Goal: Task Accomplishment & Management: Use online tool/utility

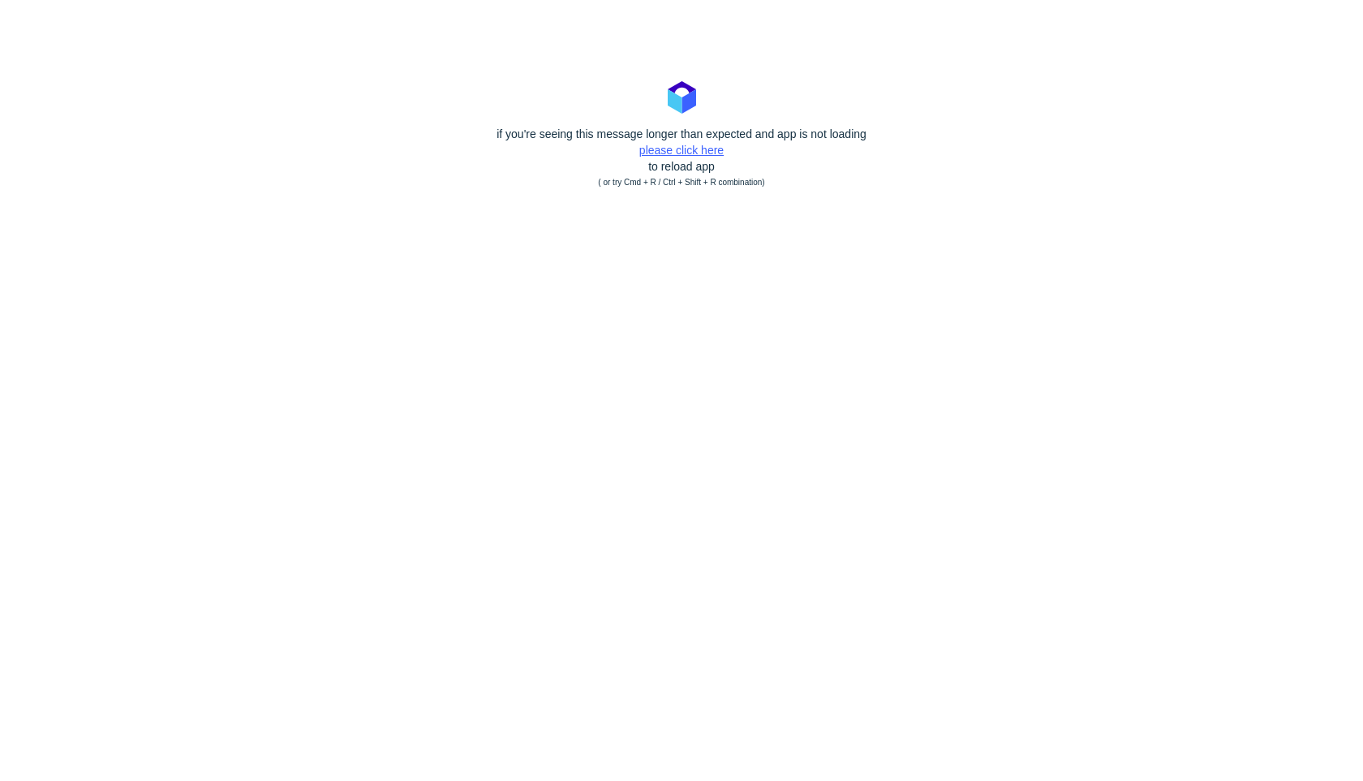
click at [698, 151] on link "please click here" at bounding box center [681, 150] width 84 height 13
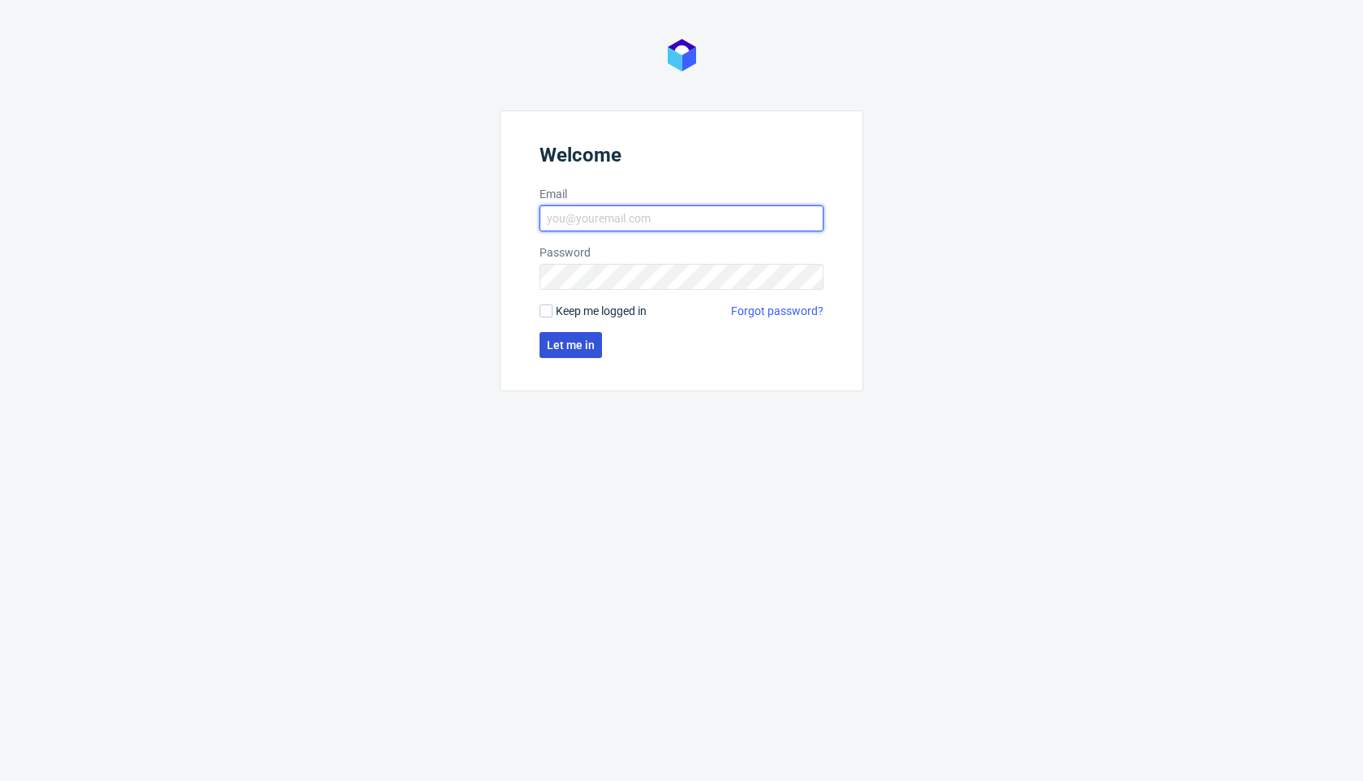
type input "krzysztof.chojnacki@packhelp.com"
click at [575, 351] on button "Let me in" at bounding box center [571, 345] width 62 height 26
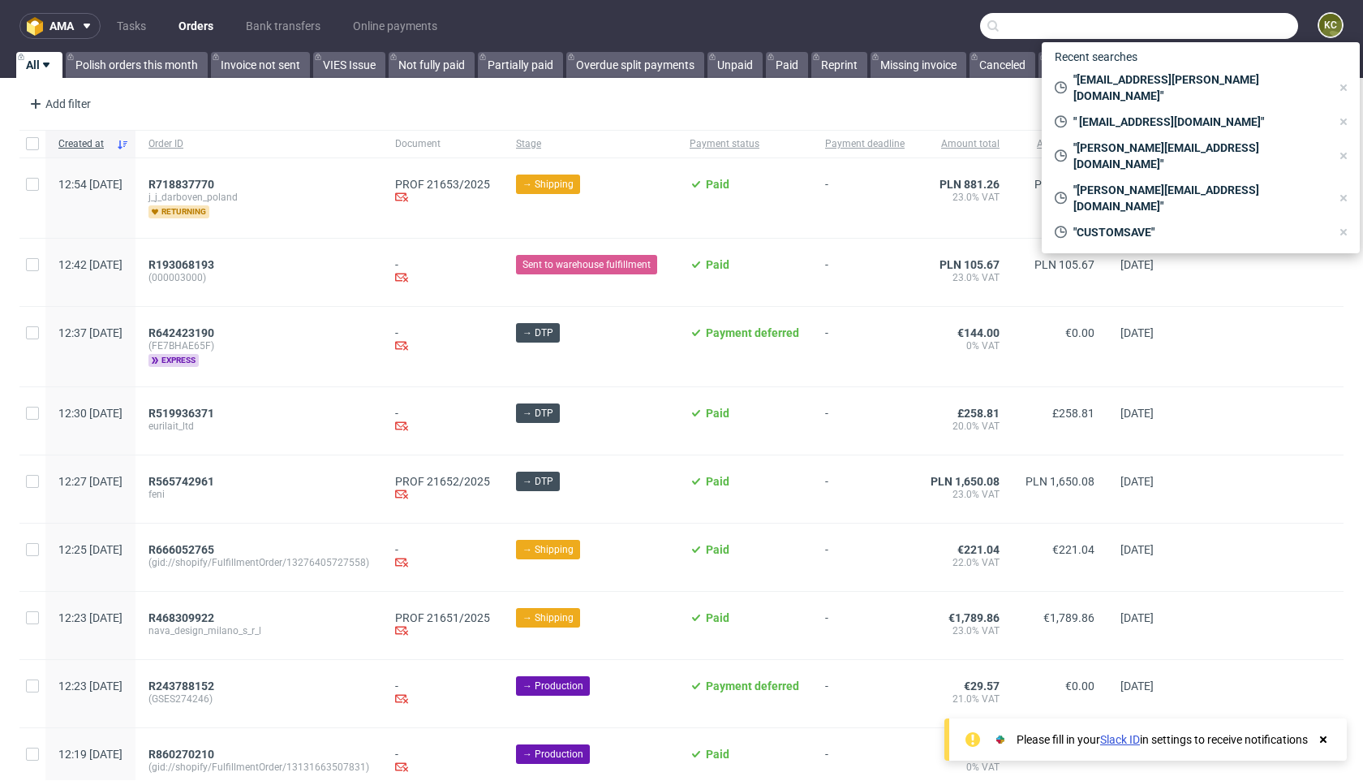
click at [1185, 28] on input "text" at bounding box center [1139, 26] width 318 height 26
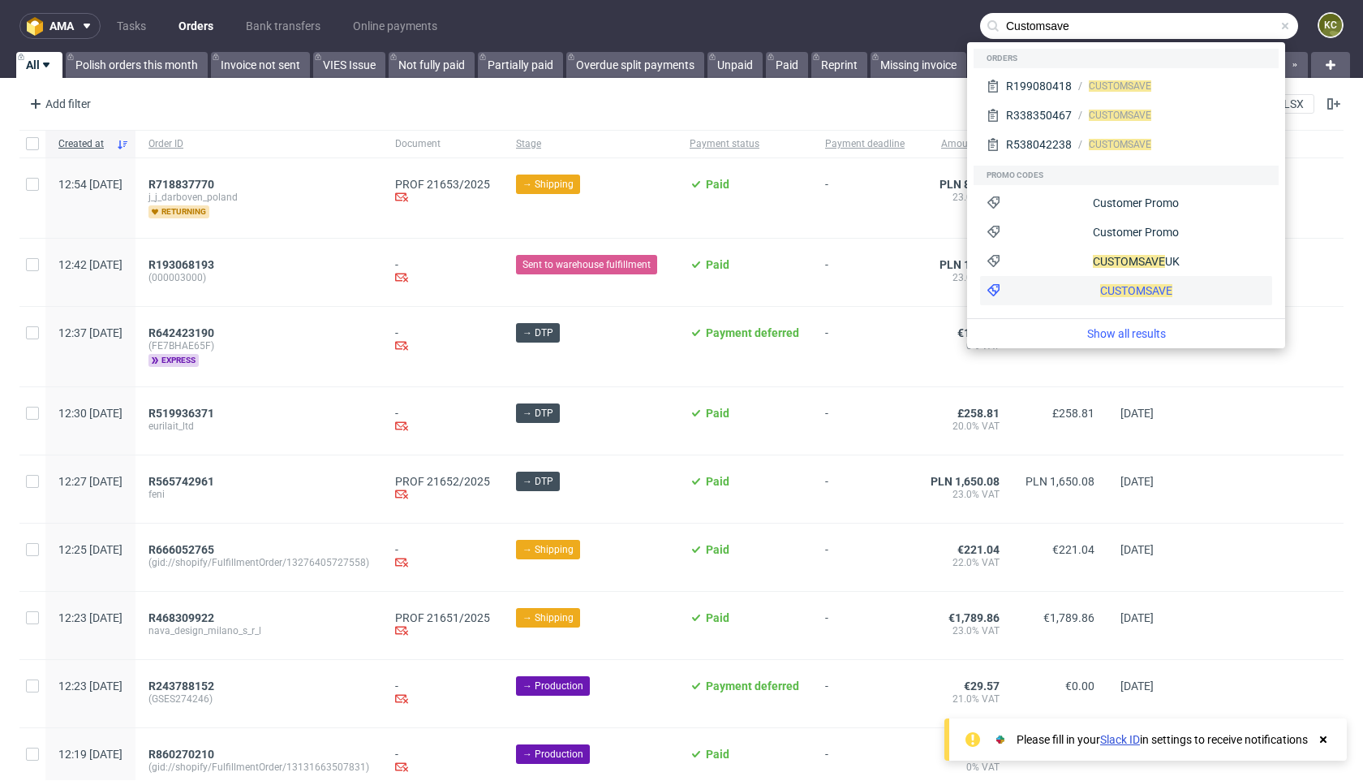
type input "Customsave"
click at [1100, 282] on div "CUSTOMSAVE" at bounding box center [1136, 290] width 72 height 16
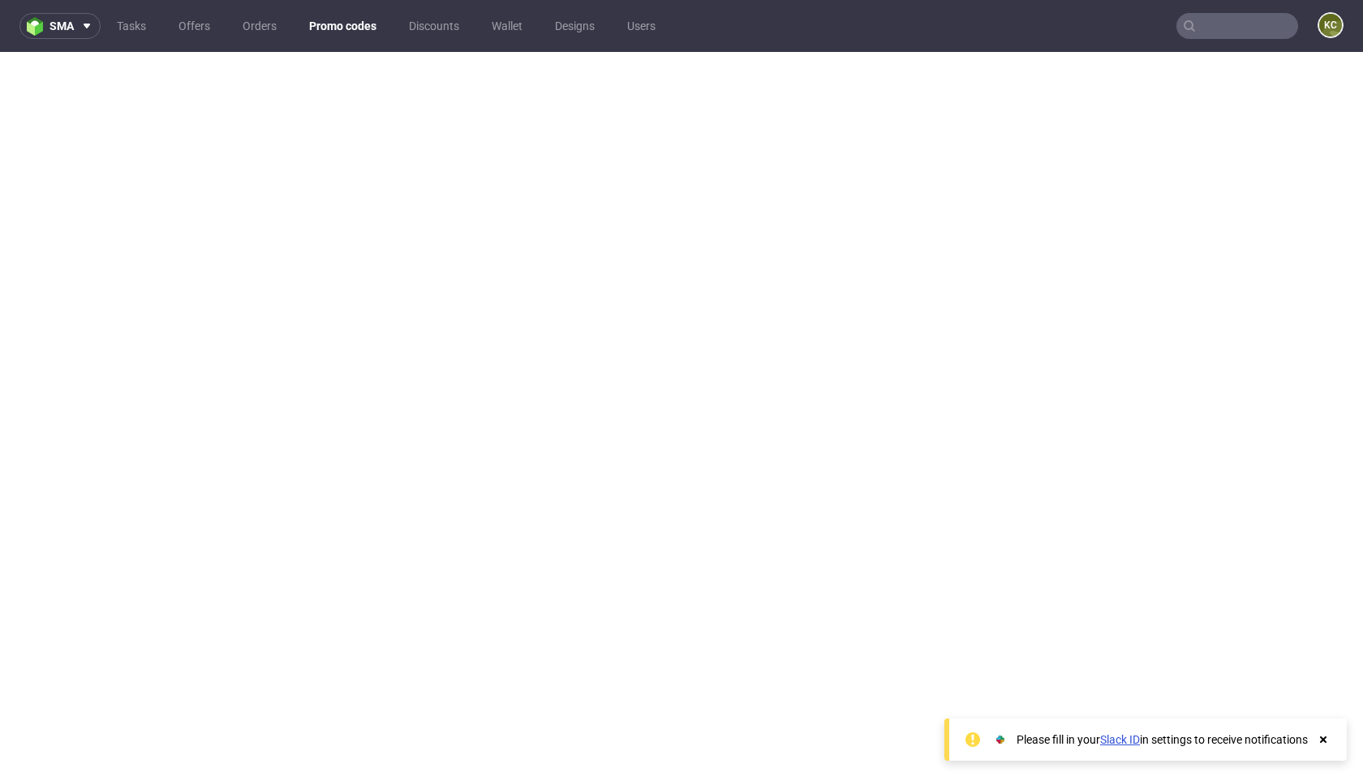
click at [1212, 21] on input "text" at bounding box center [1237, 26] width 122 height 26
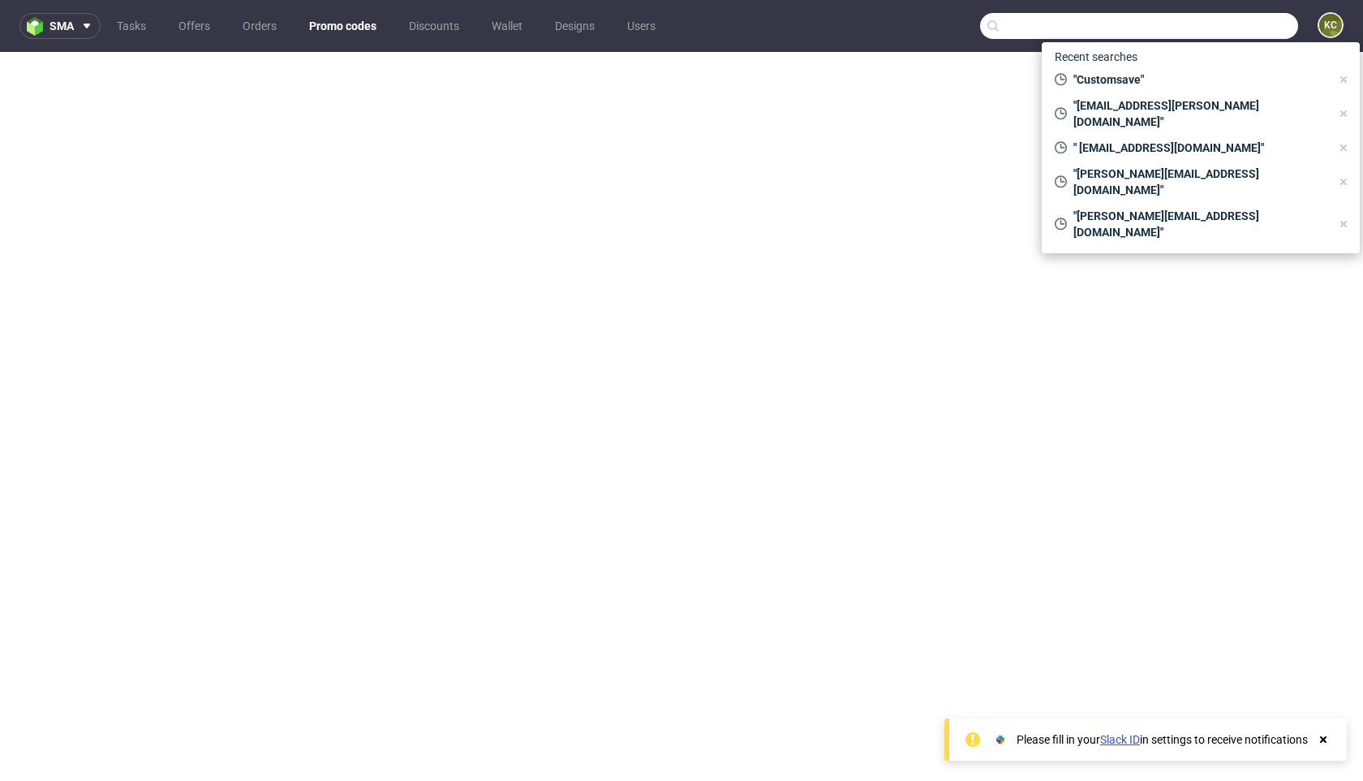
paste input "[PERSON_NAME][EMAIL_ADDRESS][DOMAIN_NAME]"
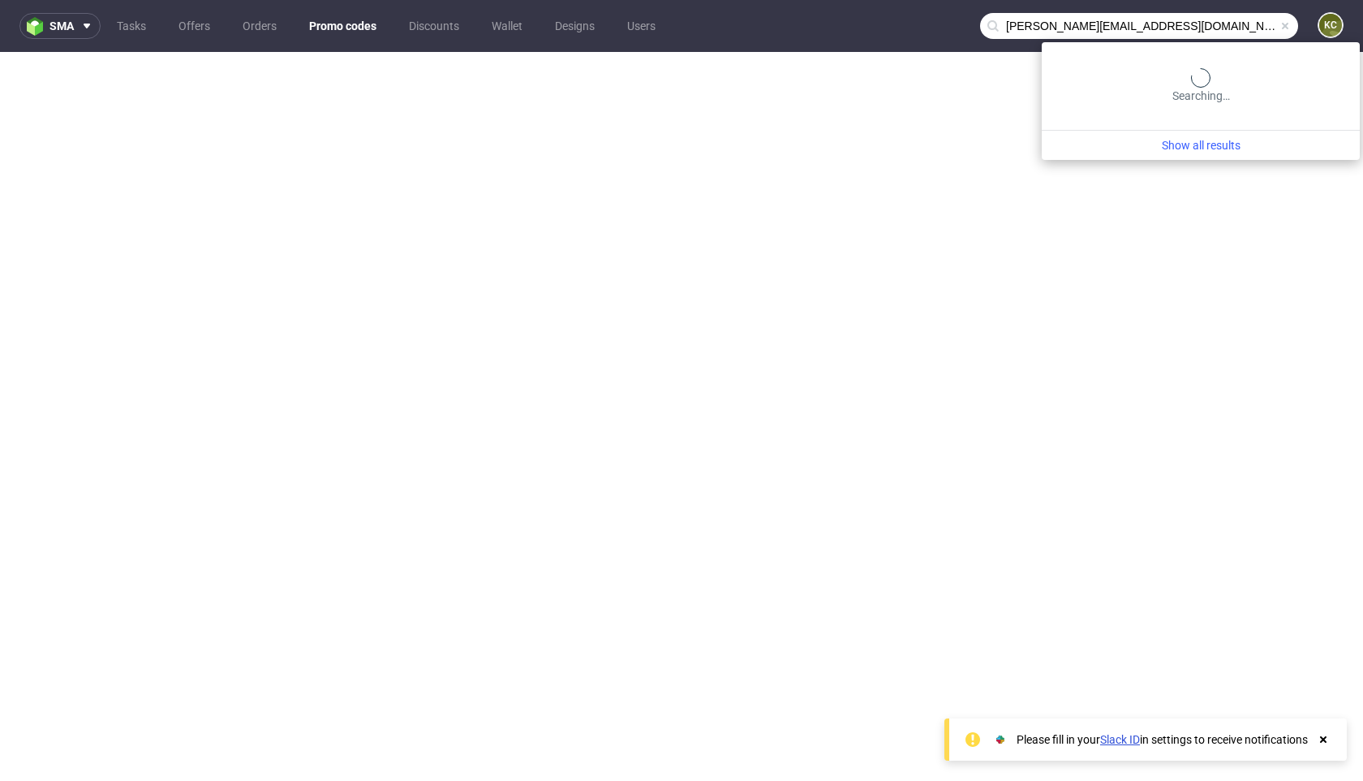
type input "[PERSON_NAME][EMAIL_ADDRESS][DOMAIN_NAME]"
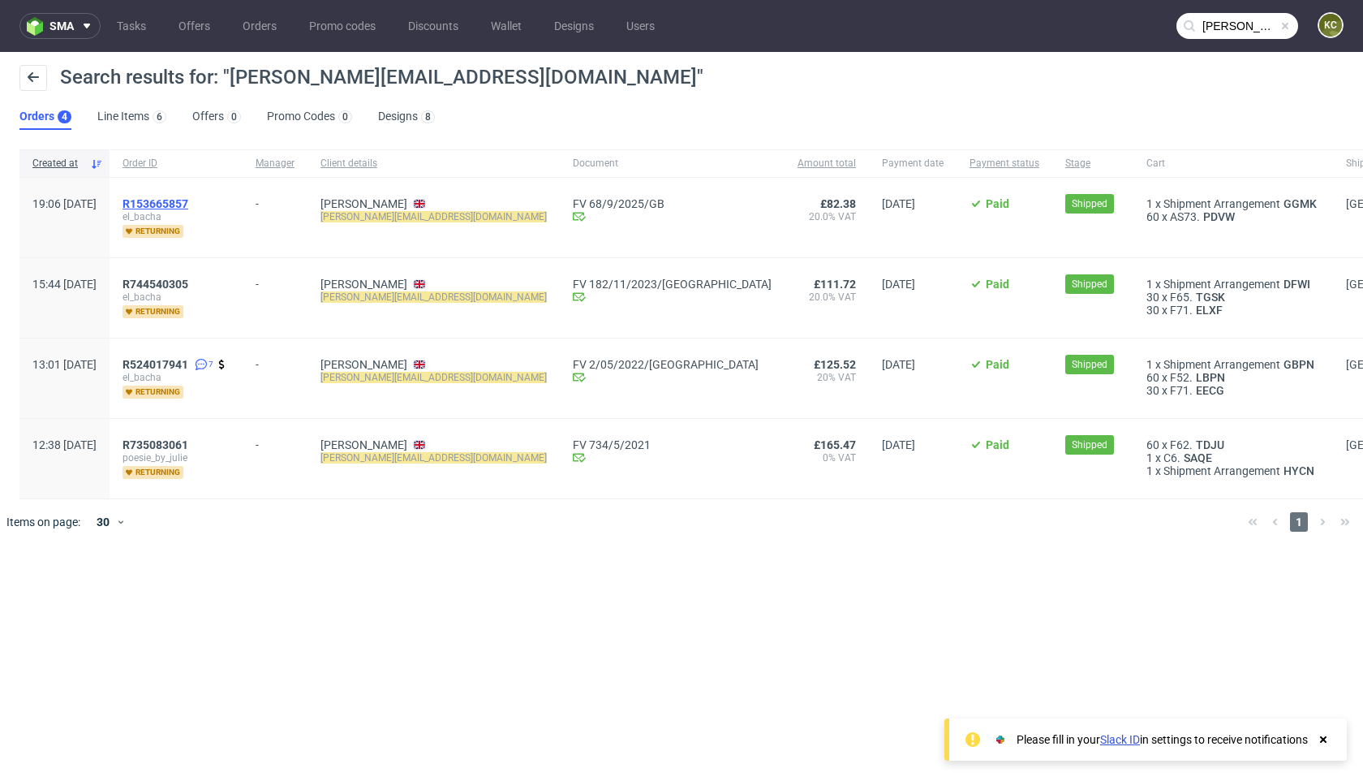
click at [188, 204] on span "R153665857" at bounding box center [156, 203] width 66 height 13
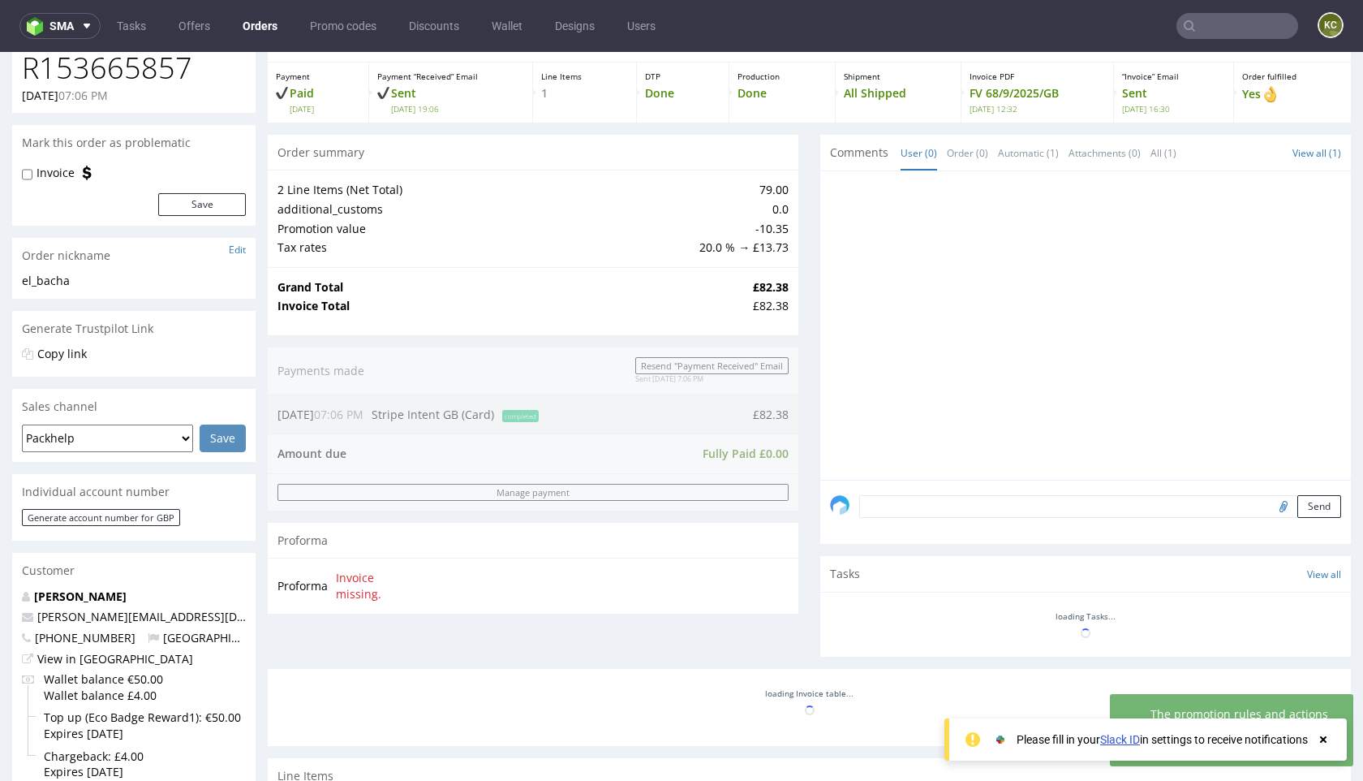
scroll to position [101, 0]
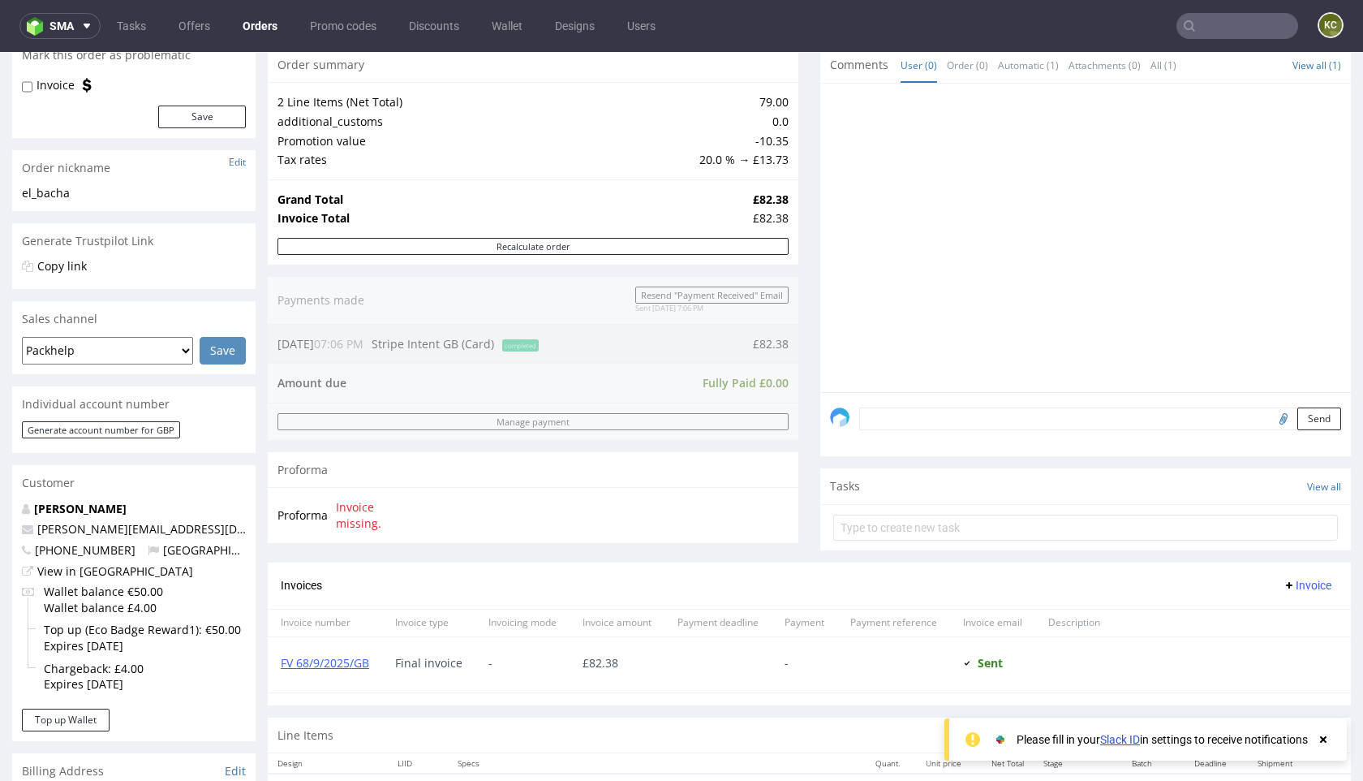
scroll to position [204, 0]
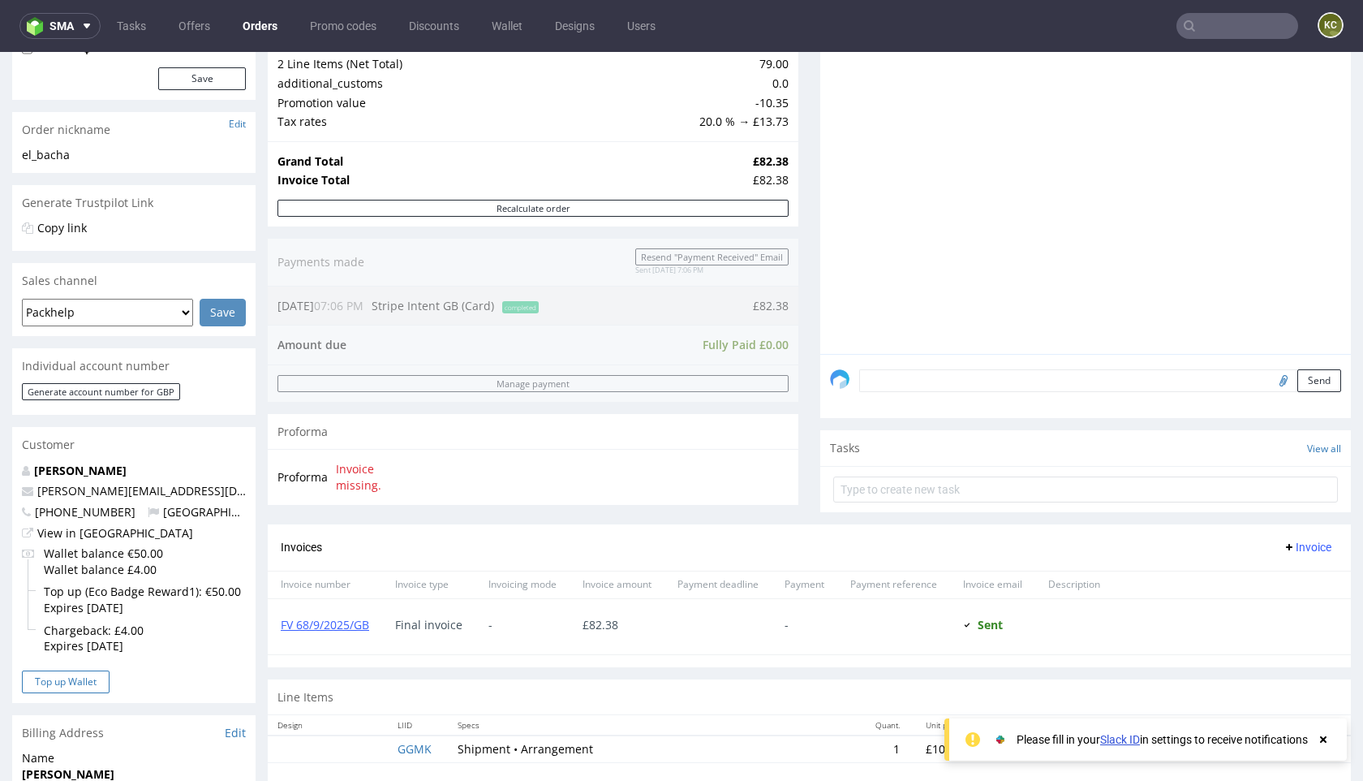
click at [75, 682] on button "Top up Wallet" at bounding box center [66, 681] width 88 height 23
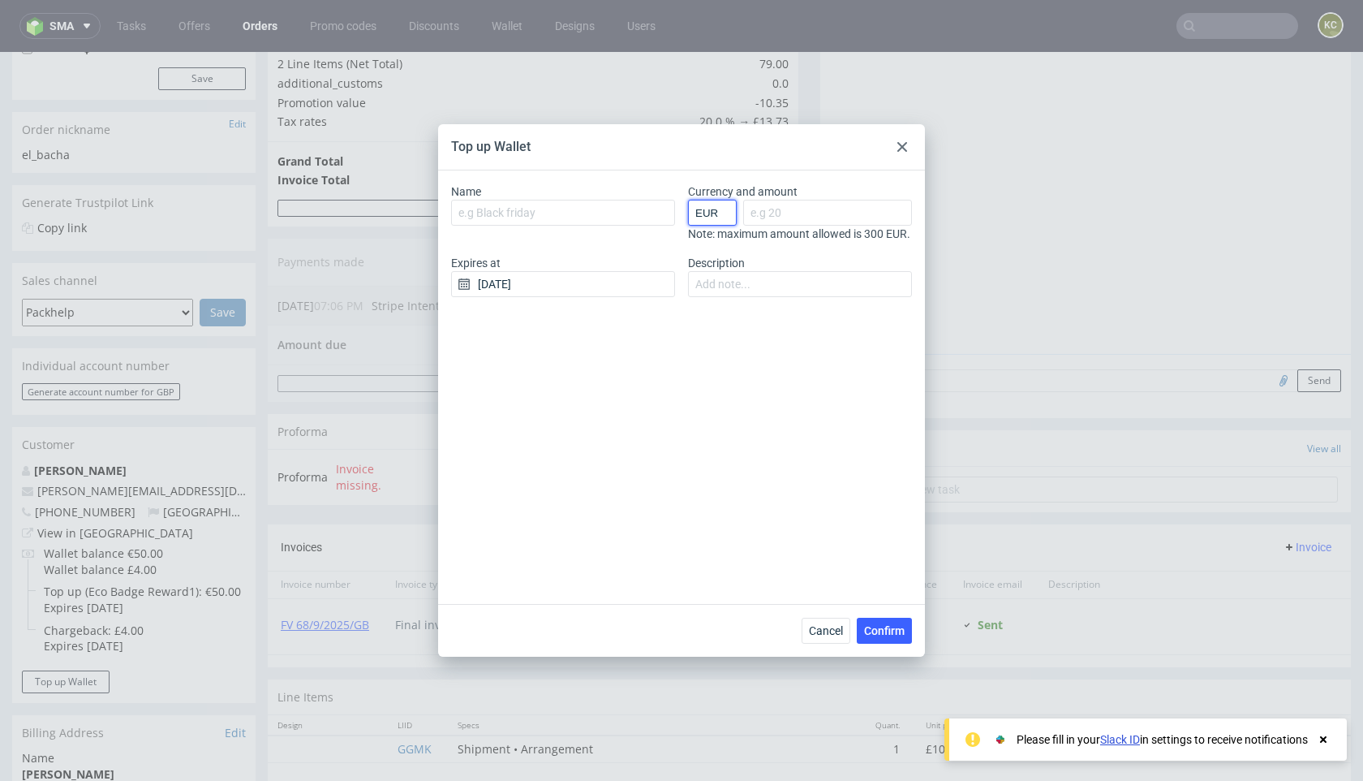
click at [713, 212] on select "EUR GBP PLN SEK RON" at bounding box center [712, 213] width 49 height 26
click at [688, 200] on select "EUR GBP PLN SEK RON" at bounding box center [712, 213] width 49 height 26
click at [712, 191] on label "Currency and amount" at bounding box center [743, 191] width 110 height 13
click at [743, 200] on input "Currency and amount" at bounding box center [827, 213] width 169 height 26
click at [711, 210] on select "EUR GBP PLN SEK RON" at bounding box center [712, 213] width 49 height 26
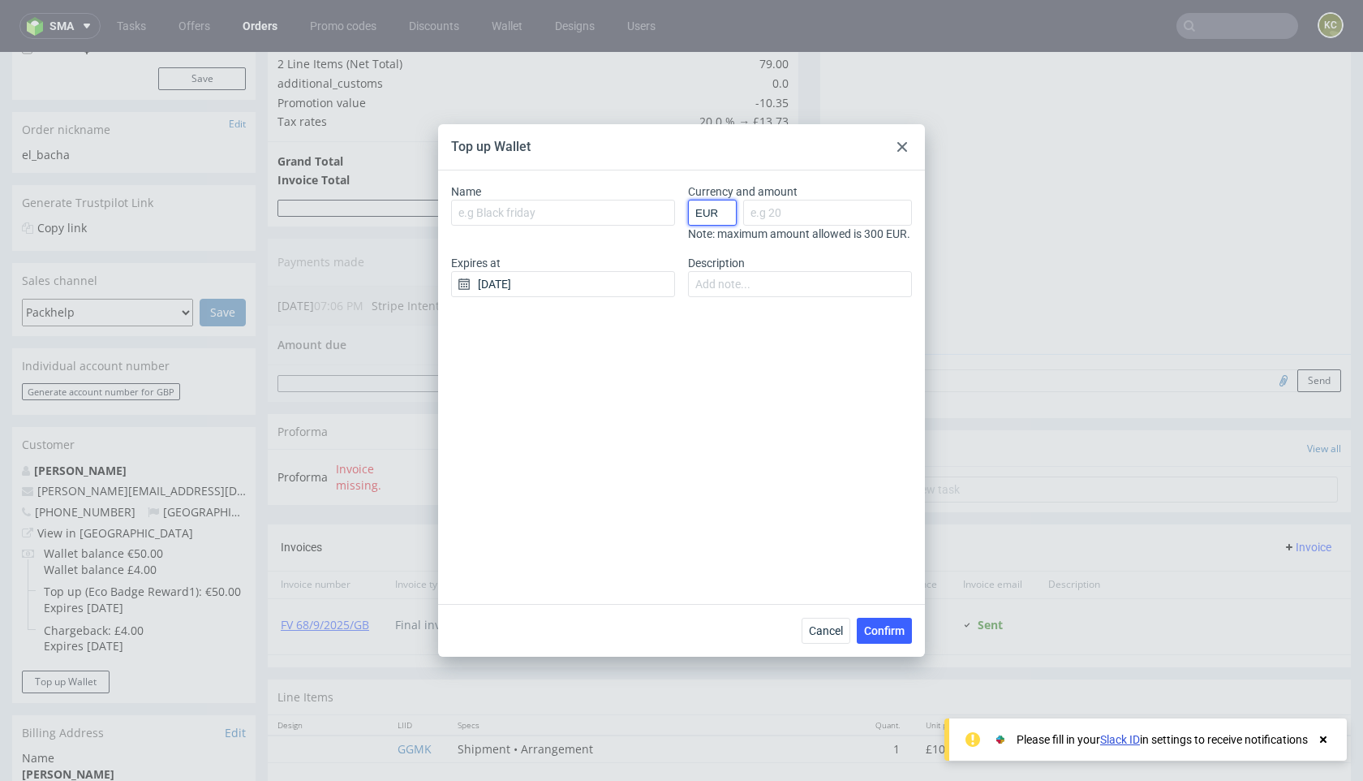
select select "GBP"
click at [688, 200] on select "EUR GBP PLN SEK RON" at bounding box center [712, 213] width 49 height 26
click at [776, 217] on input "Currency and amount" at bounding box center [827, 213] width 169 height 26
type input "50"
click at [742, 296] on input "Description" at bounding box center [800, 284] width 224 height 26
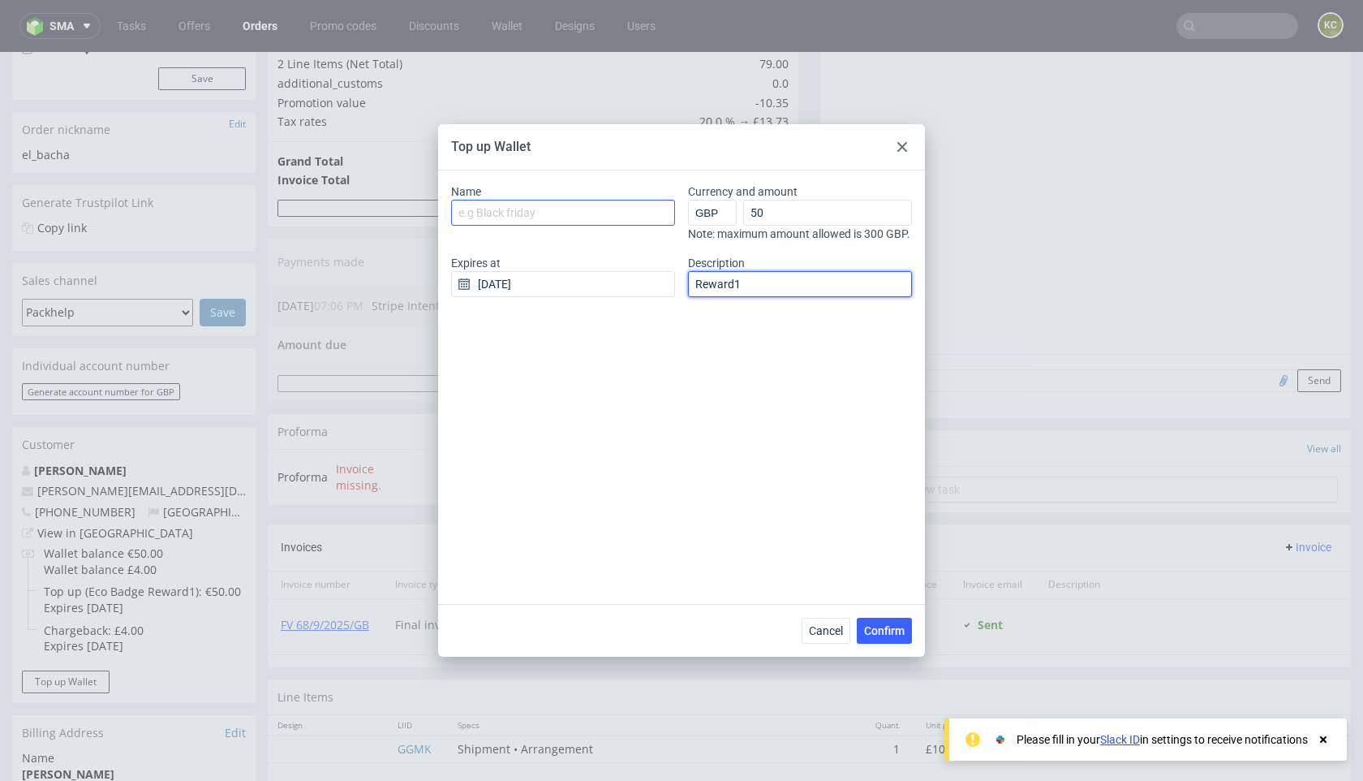
type input "Reward1"
click at [505, 209] on input "Name" at bounding box center [563, 213] width 224 height 26
click at [490, 287] on input "08/10/2025" at bounding box center [563, 284] width 224 height 26
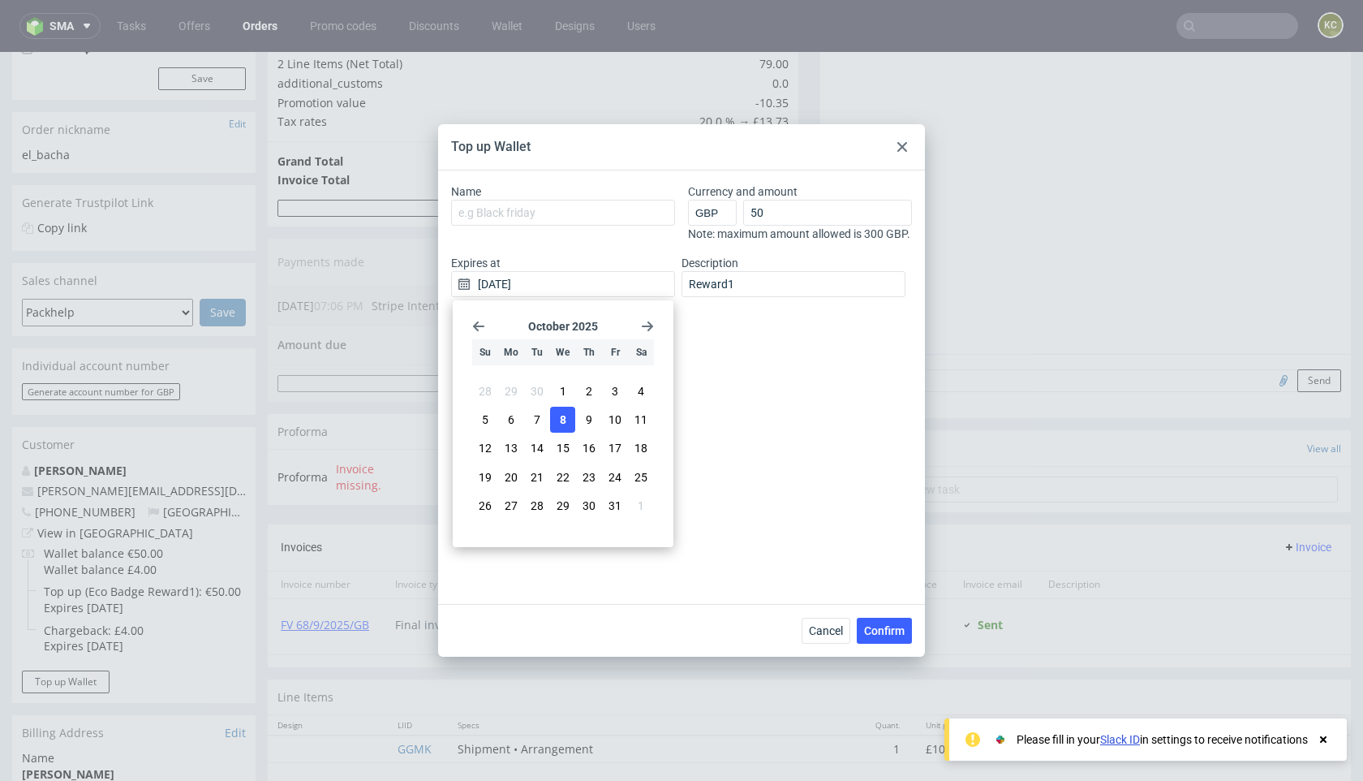
click at [651, 325] on use "Go forward 1 month" at bounding box center [647, 326] width 11 height 10
click at [477, 327] on icon "Go back 1 month" at bounding box center [478, 326] width 13 height 13
click at [644, 507] on span "31" at bounding box center [640, 505] width 13 height 16
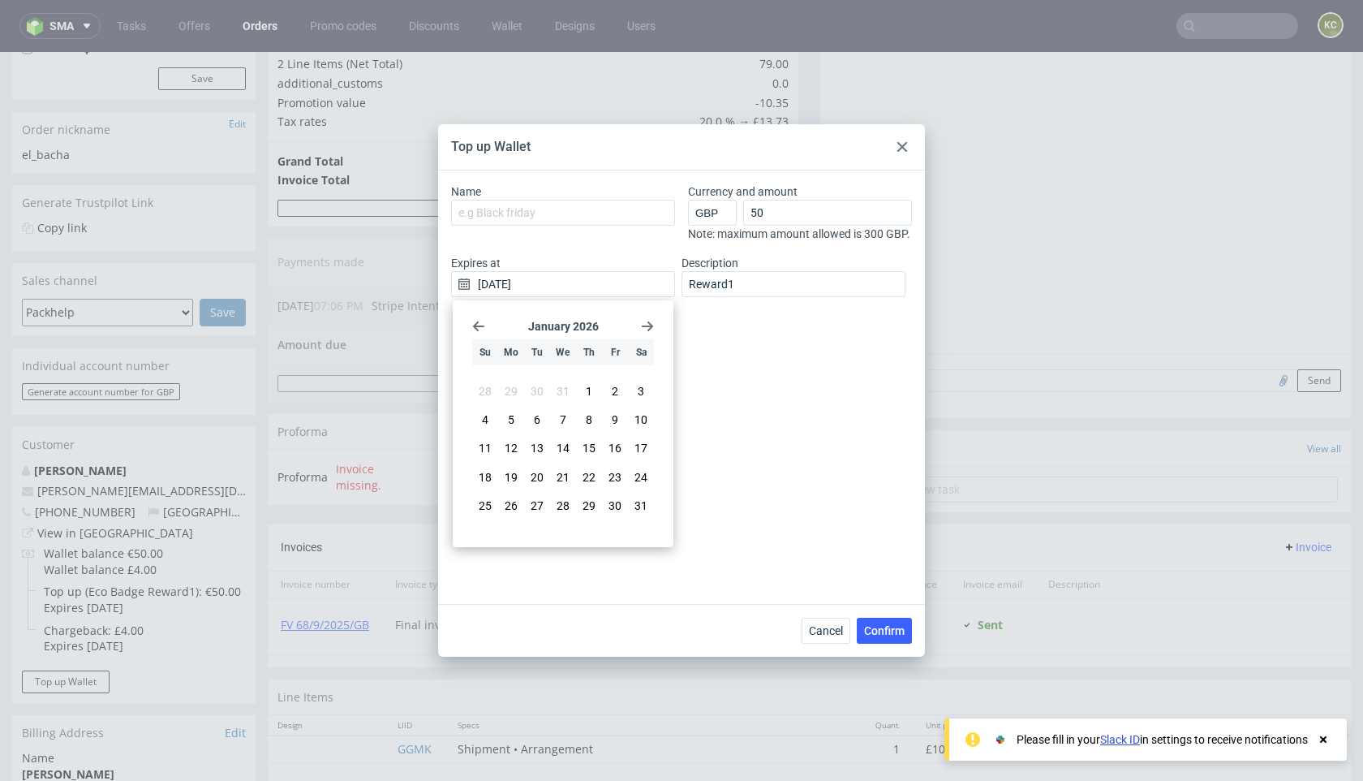
type input "31/01/2026"
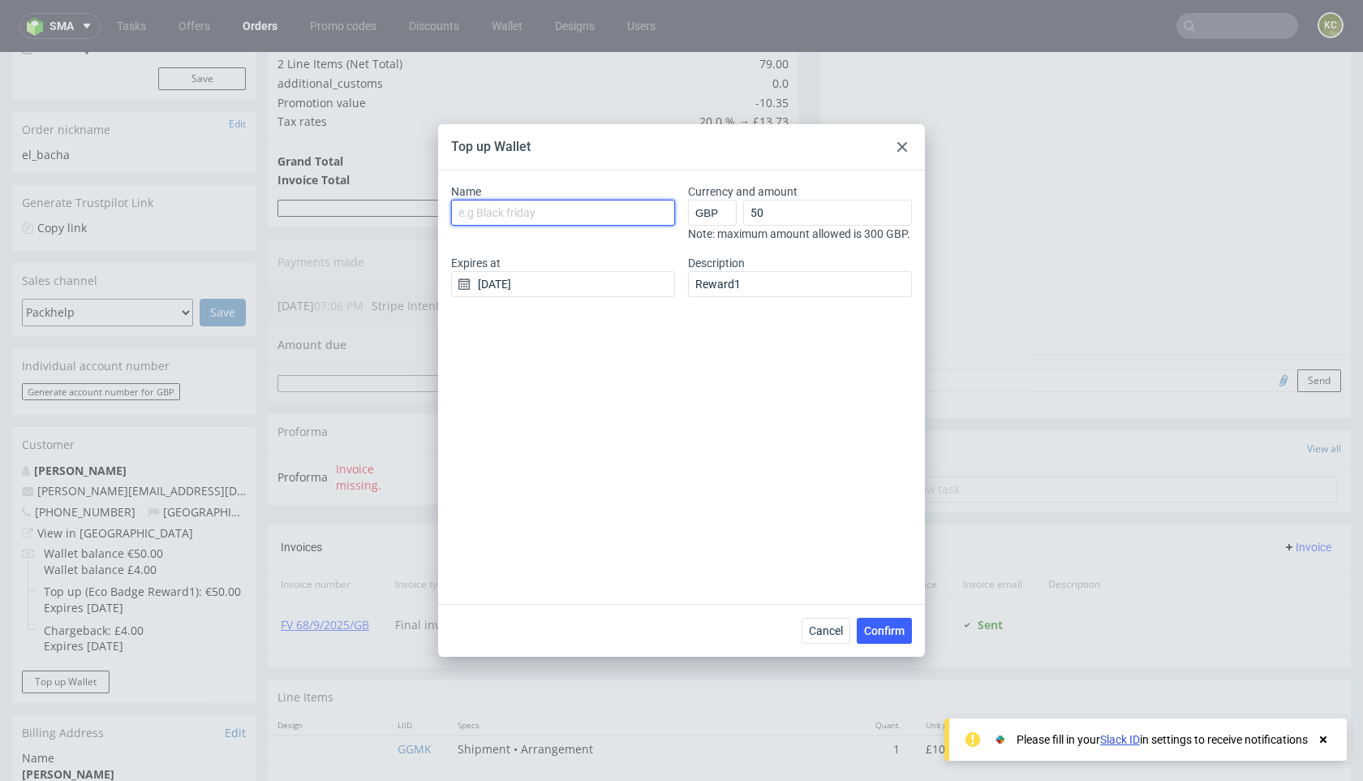
click at [501, 214] on input "Name" at bounding box center [563, 213] width 224 height 26
type input "Reward Eco Badge"
click at [621, 381] on div "Name Reward Eco Badge Currency and amount EUR GBP PLN SEK RON 50 Note: maximum …" at bounding box center [681, 386] width 487 height 433
click at [886, 630] on span "Confirm" at bounding box center [884, 630] width 41 height 11
